Goal: Task Accomplishment & Management: Complete application form

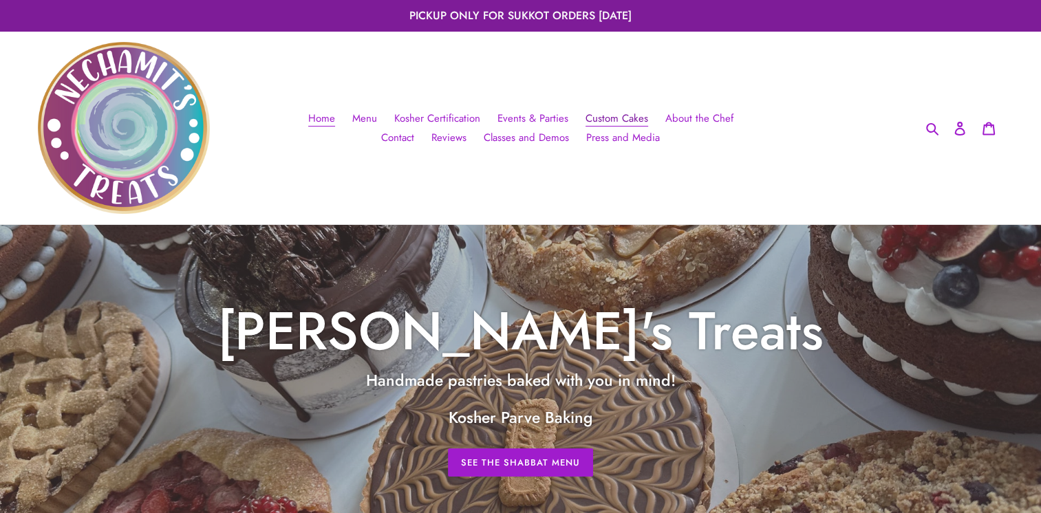
click at [585, 120] on span "Custom Cakes" at bounding box center [616, 119] width 63 height 16
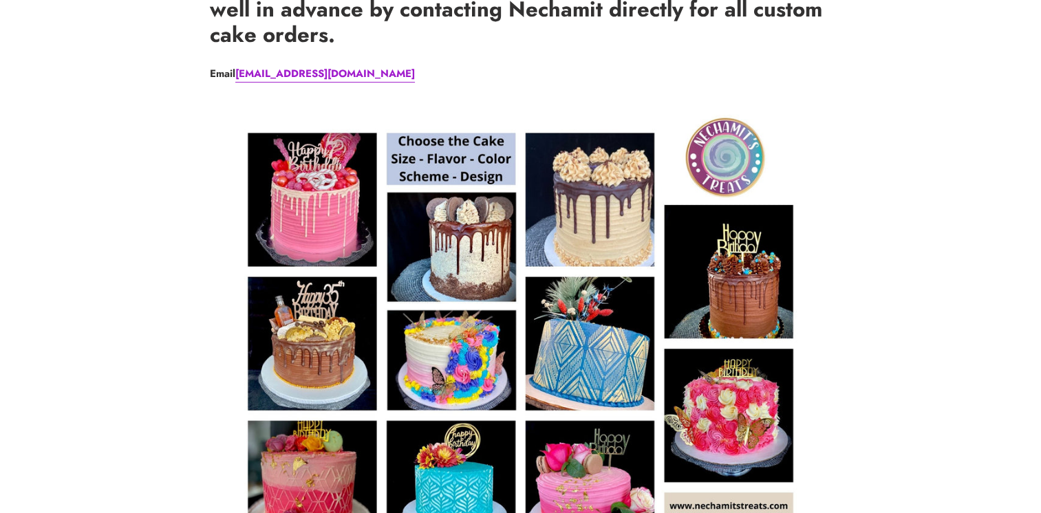
scroll to position [319, 0]
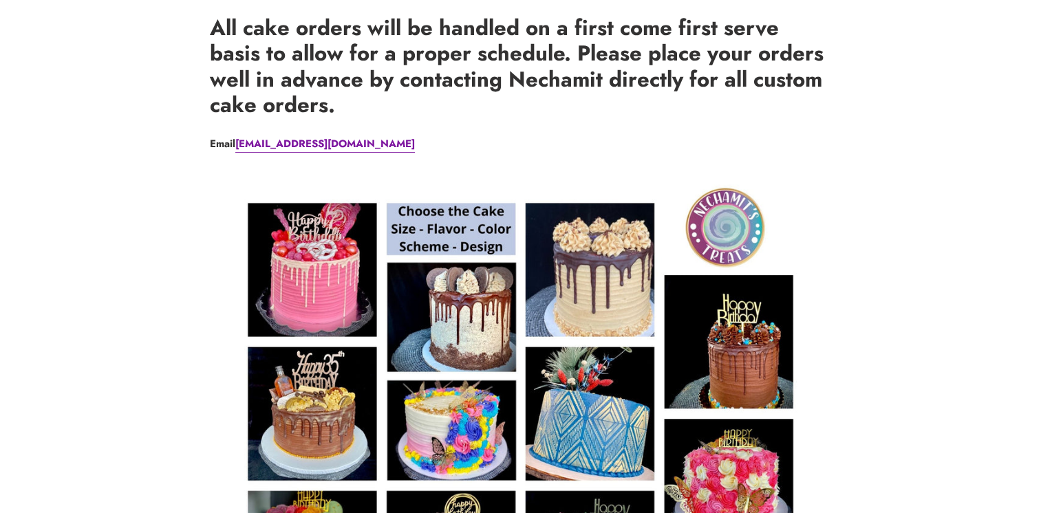
click at [305, 141] on link "[EMAIL_ADDRESS][DOMAIN_NAME]" at bounding box center [325, 144] width 180 height 17
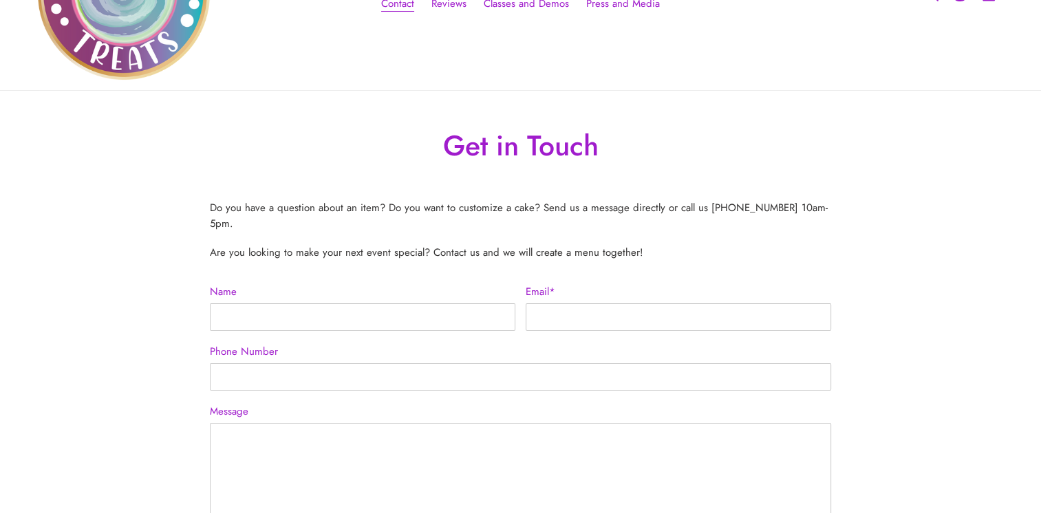
scroll to position [132, 0]
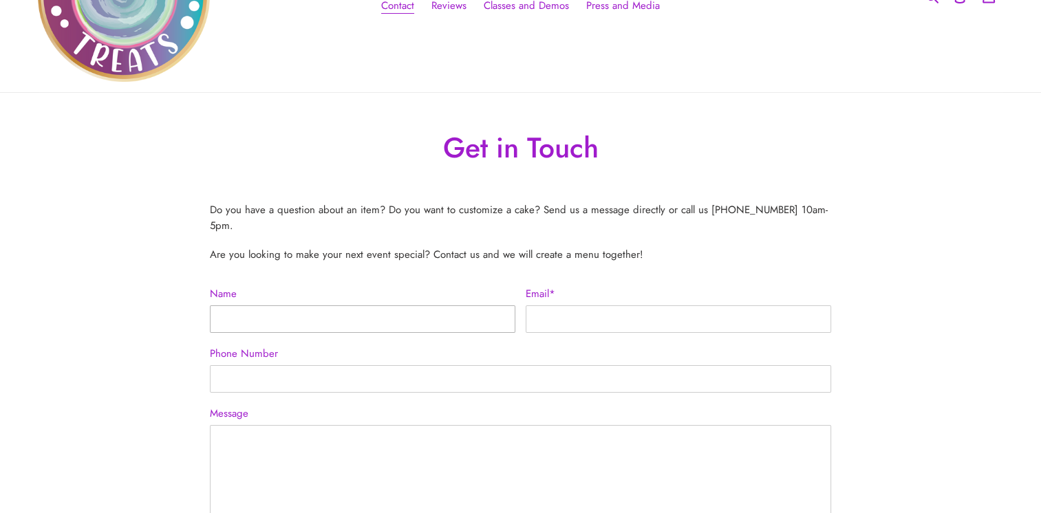
click at [349, 305] on input "Name" at bounding box center [362, 319] width 305 height 28
click at [323, 314] on input "Name" at bounding box center [362, 319] width 305 height 28
type input "SABINA PATEL"
type input "patelsabina55@gmail.com"
type input "09558278999"
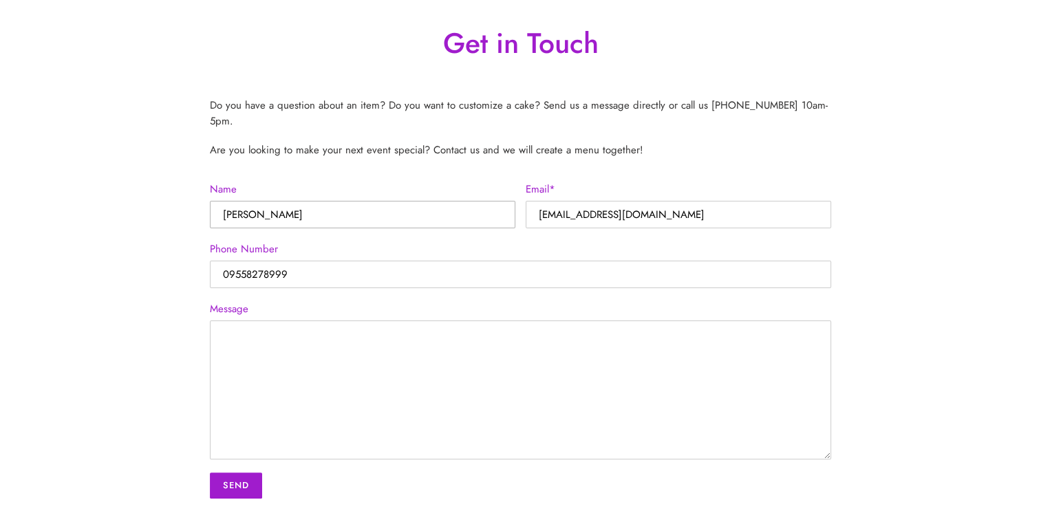
scroll to position [292, 0]
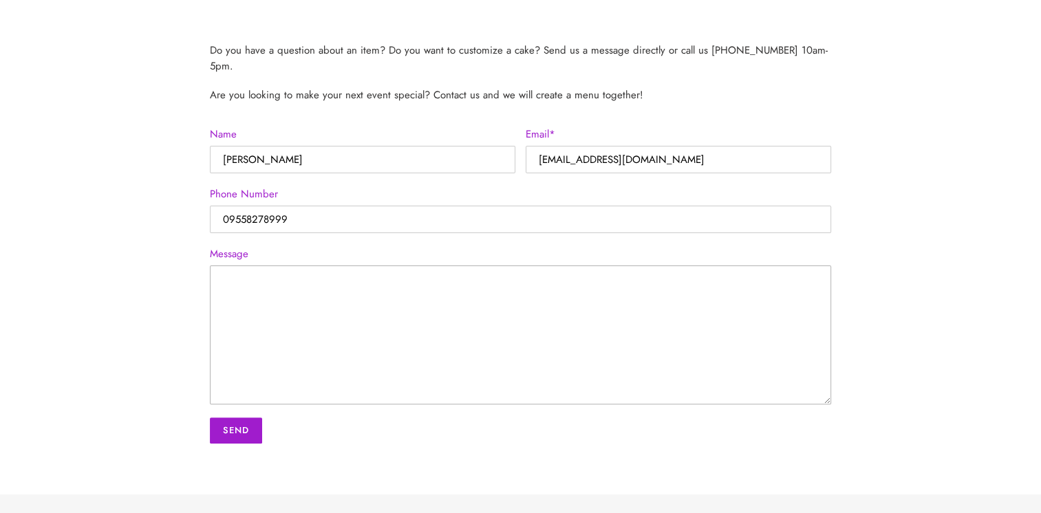
click at [300, 285] on textarea "Message" at bounding box center [520, 335] width 621 height 139
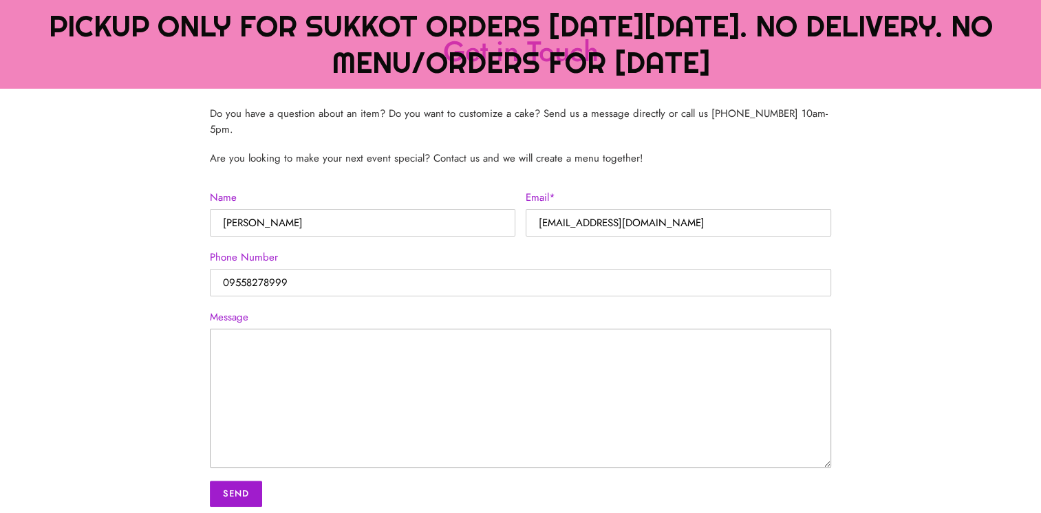
scroll to position [316, 0]
click at [307, 339] on textarea "Message" at bounding box center [520, 398] width 621 height 139
paste textarea "I would like to order a nice birthday cake for my daughter as a surprise and am…"
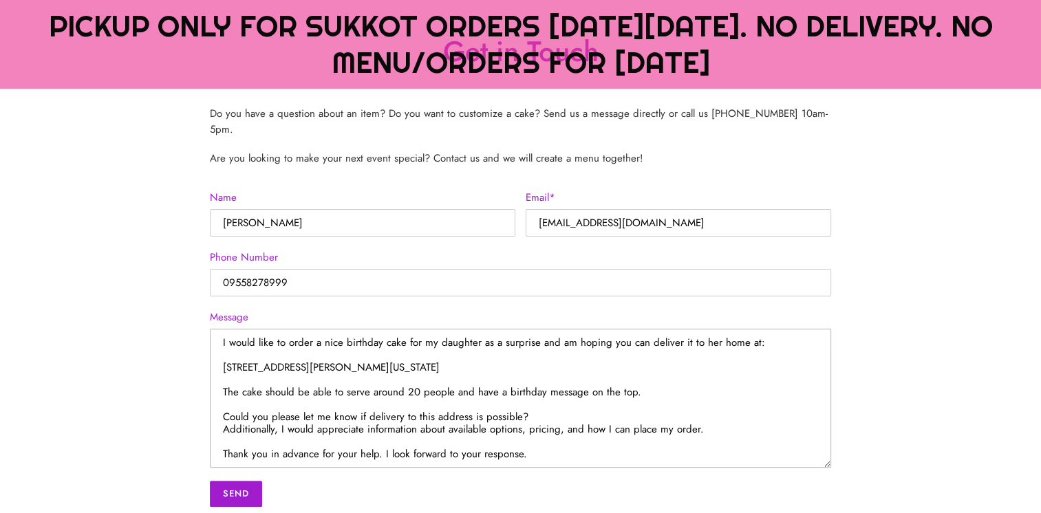
scroll to position [24, 0]
click at [525, 402] on textarea "I would like to order a nice birthday cake for my daughter as a surprise and am…" at bounding box center [520, 398] width 621 height 139
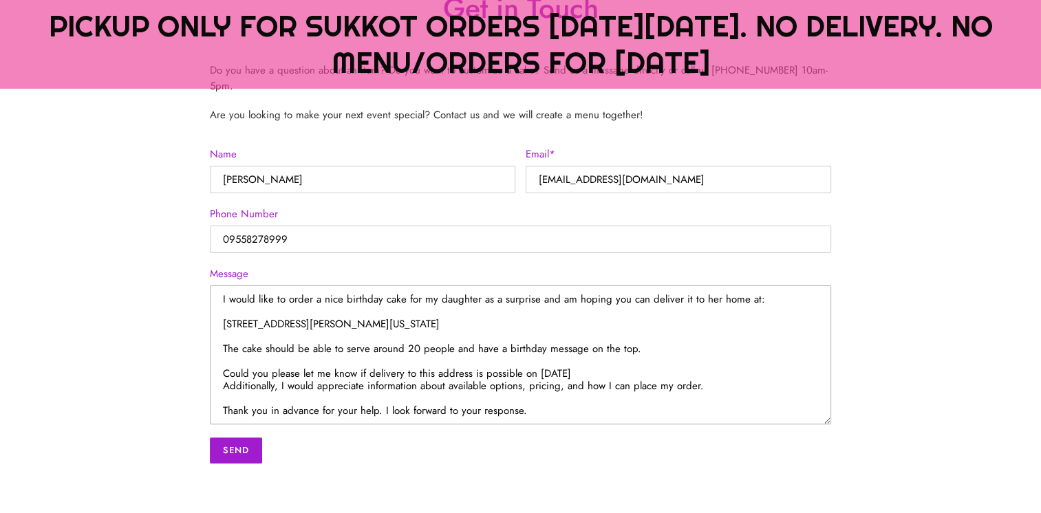
scroll to position [0, 0]
click at [633, 360] on textarea "I would like to order a nice birthday cake for my daughter as a surprise and am…" at bounding box center [520, 355] width 621 height 139
type textarea "I would like to order a nice birthday cake for my daughter as a surprise and am…"
click at [237, 438] on input "Send" at bounding box center [236, 451] width 52 height 26
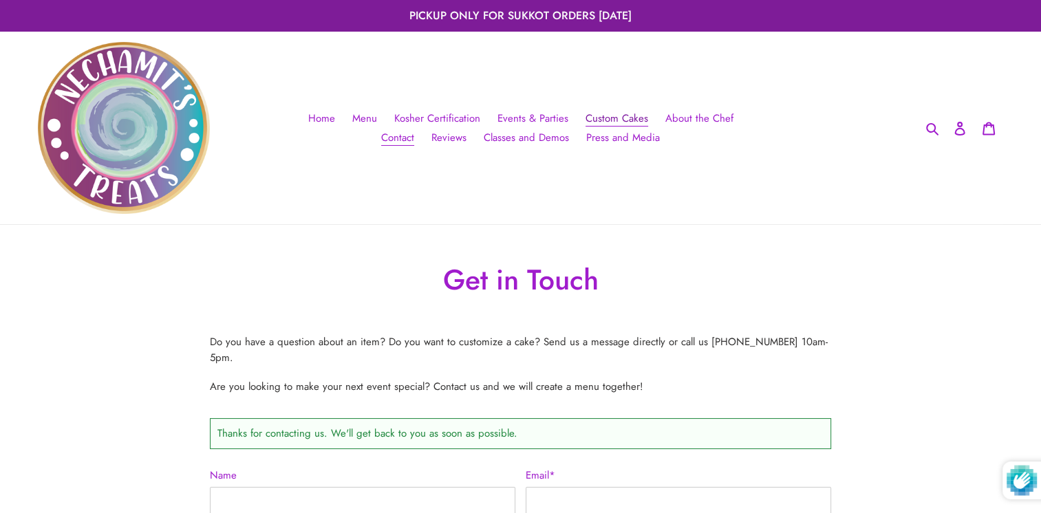
click at [595, 114] on span "Custom Cakes" at bounding box center [616, 119] width 63 height 16
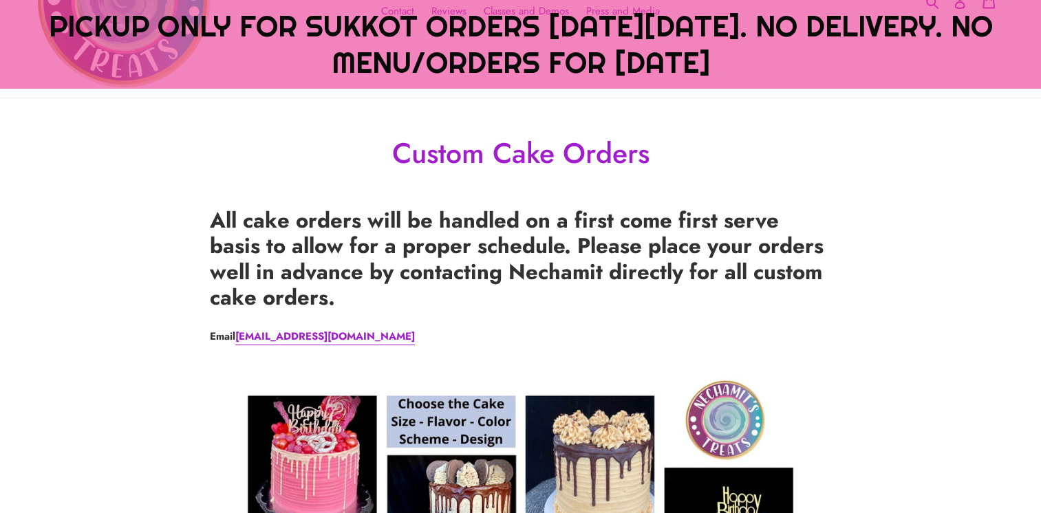
scroll to position [217, 0]
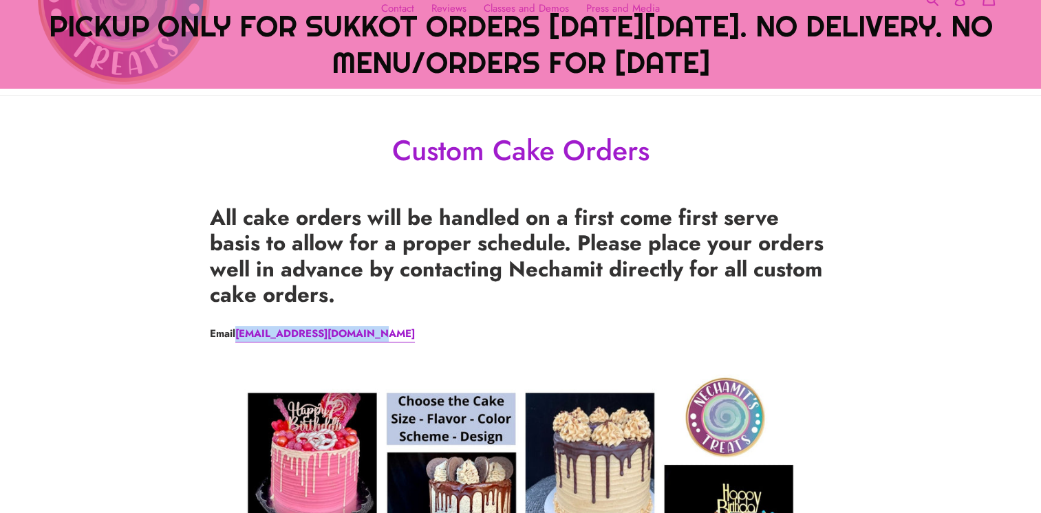
drag, startPoint x: 236, startPoint y: 336, endPoint x: 379, endPoint y: 333, distance: 143.1
click at [379, 333] on p "Email info@nechamitstreats.com" at bounding box center [520, 334] width 621 height 16
copy strong "info@nechamitstreats.com"
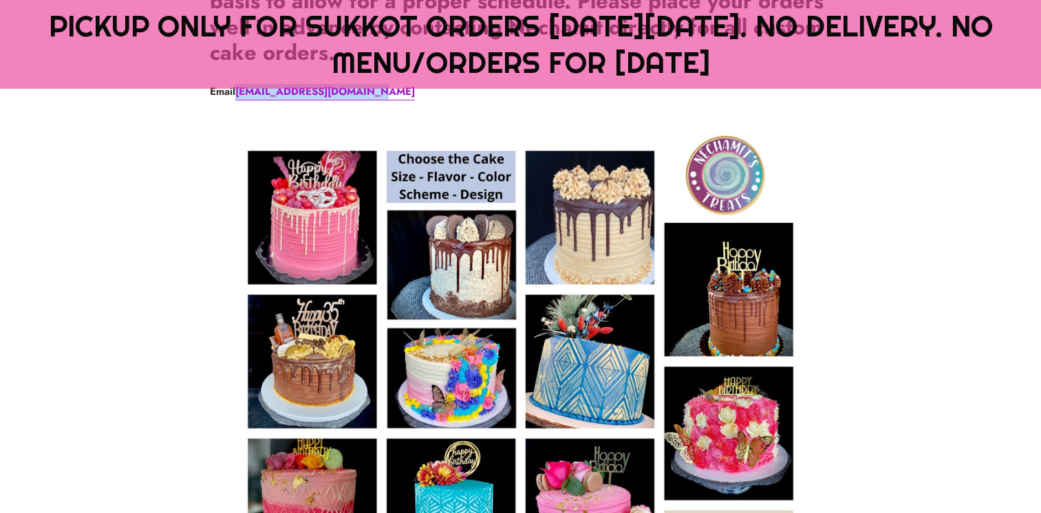
scroll to position [462, 0]
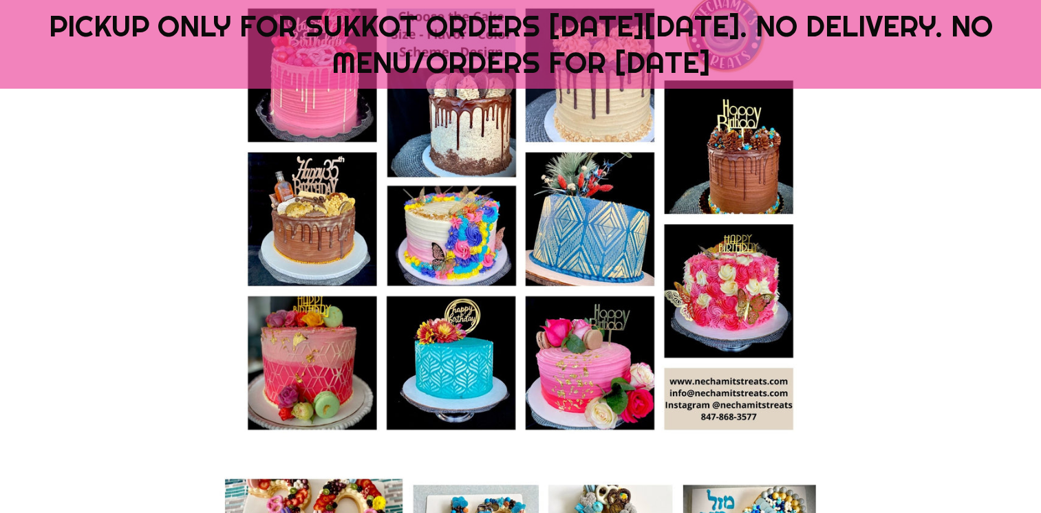
scroll to position [0, 0]
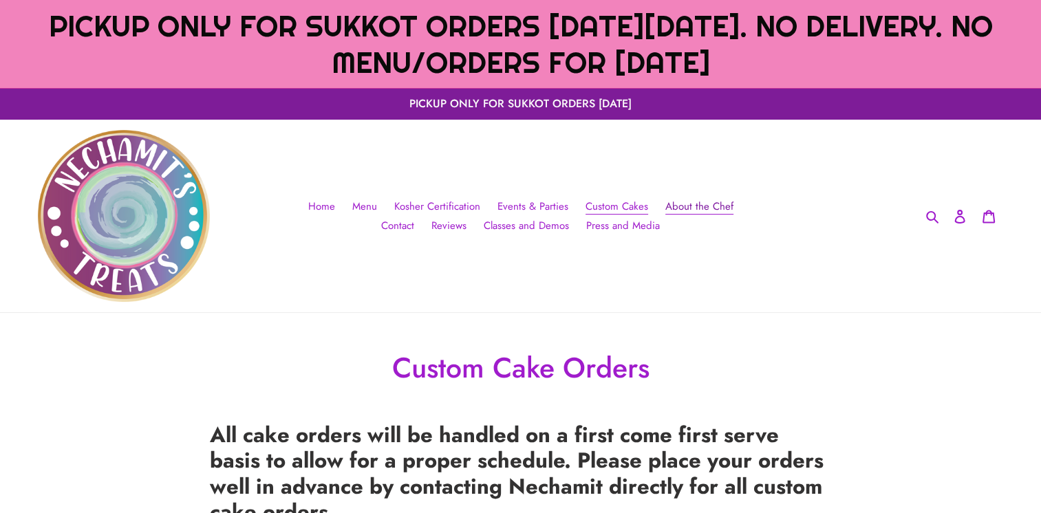
click at [665, 210] on span "About the Chef" at bounding box center [699, 207] width 68 height 16
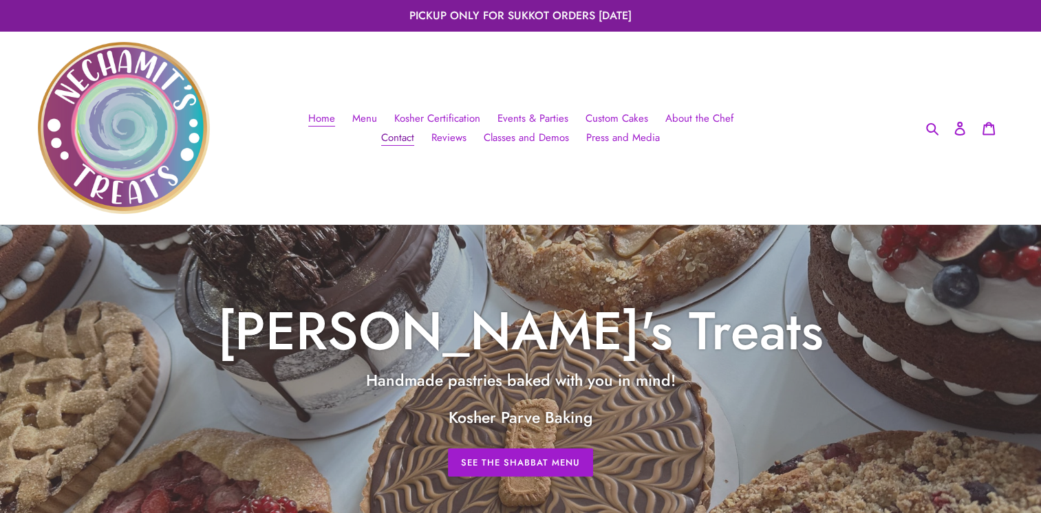
click at [414, 130] on span "Contact" at bounding box center [397, 138] width 33 height 16
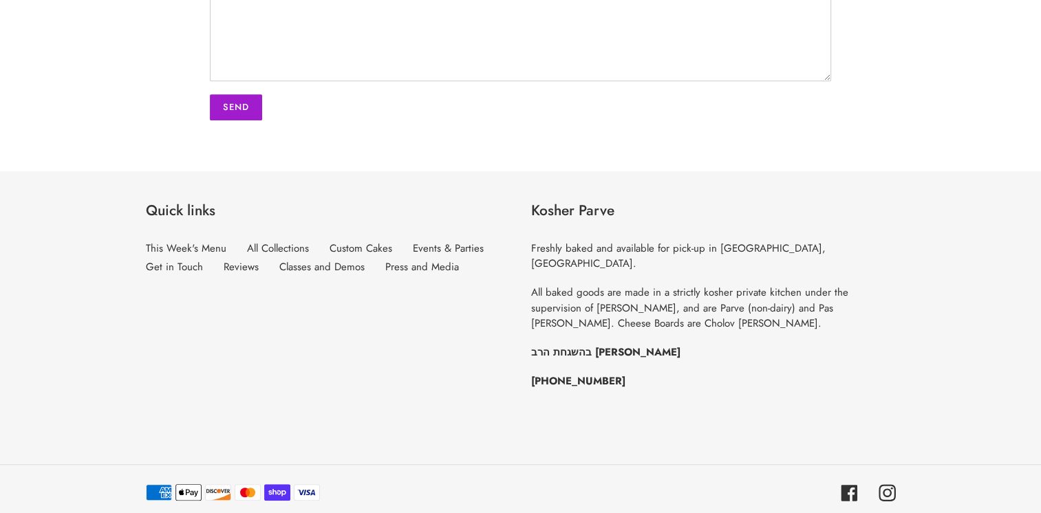
scroll to position [629, 0]
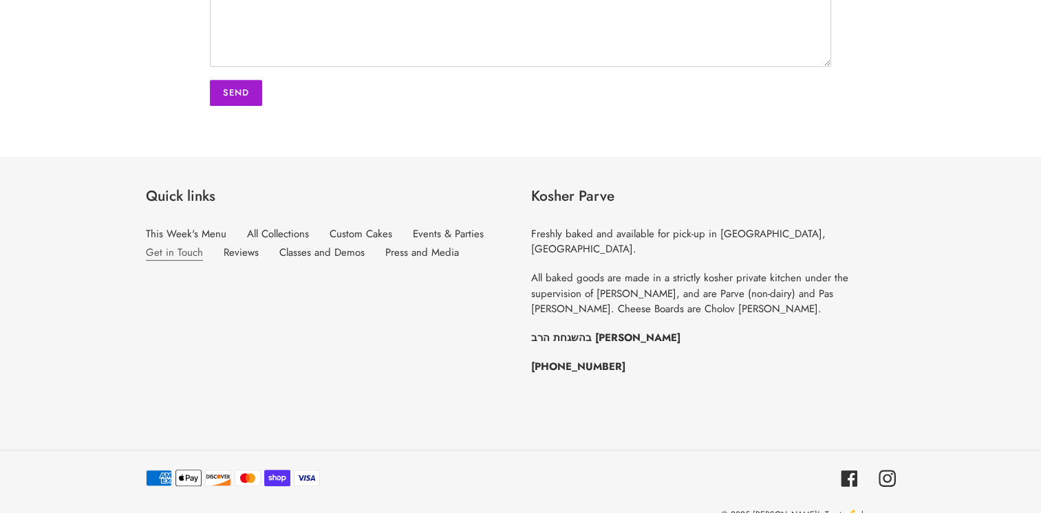
click at [161, 245] on link "Get in Touch" at bounding box center [174, 253] width 57 height 16
